Goal: Information Seeking & Learning: Find contact information

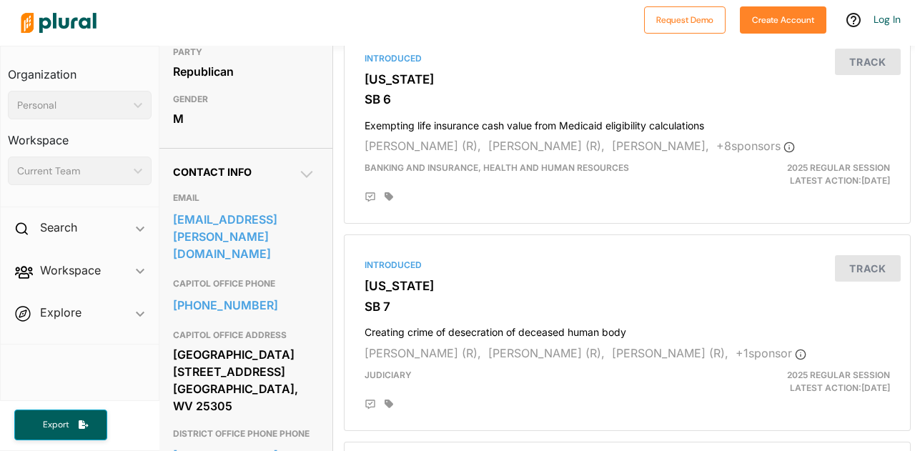
scroll to position [345, 4]
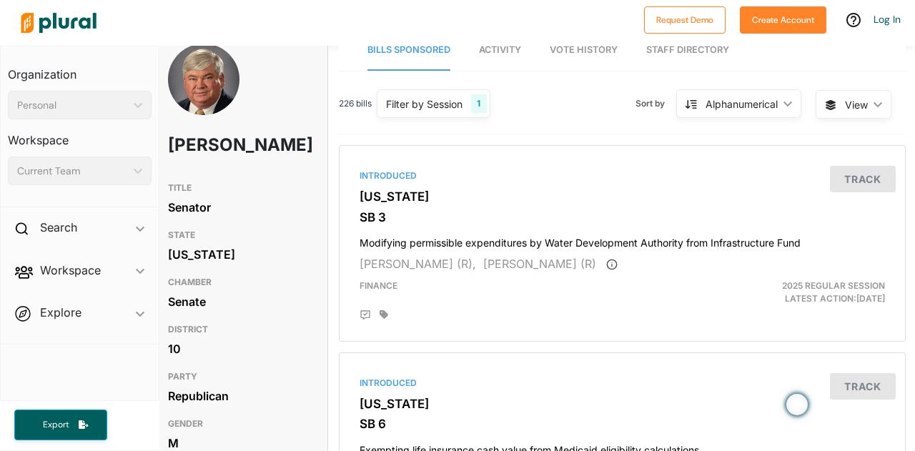
scroll to position [0, 9]
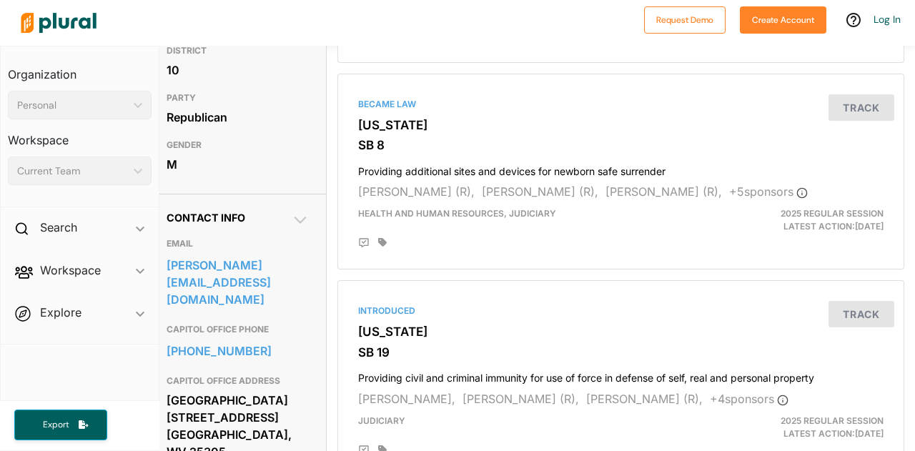
scroll to position [307, 11]
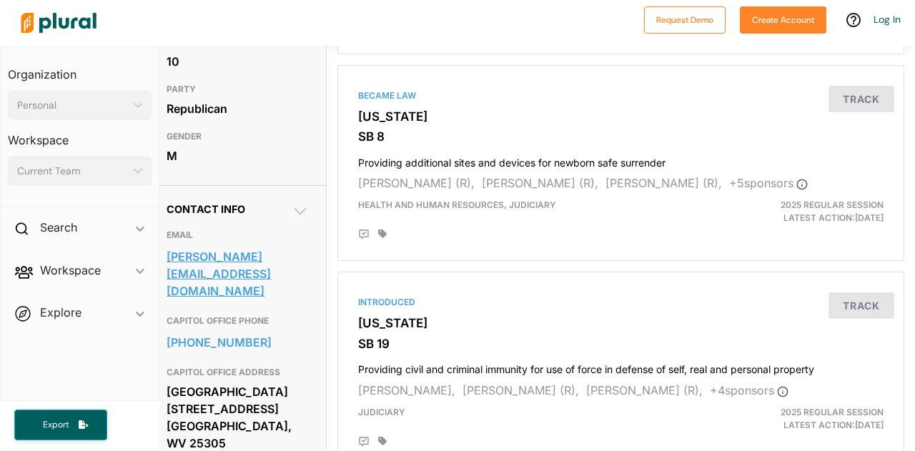
click at [288, 284] on link "vince.deeds@wvsenate.gov" at bounding box center [238, 274] width 142 height 56
